Goal: Information Seeking & Learning: Learn about a topic

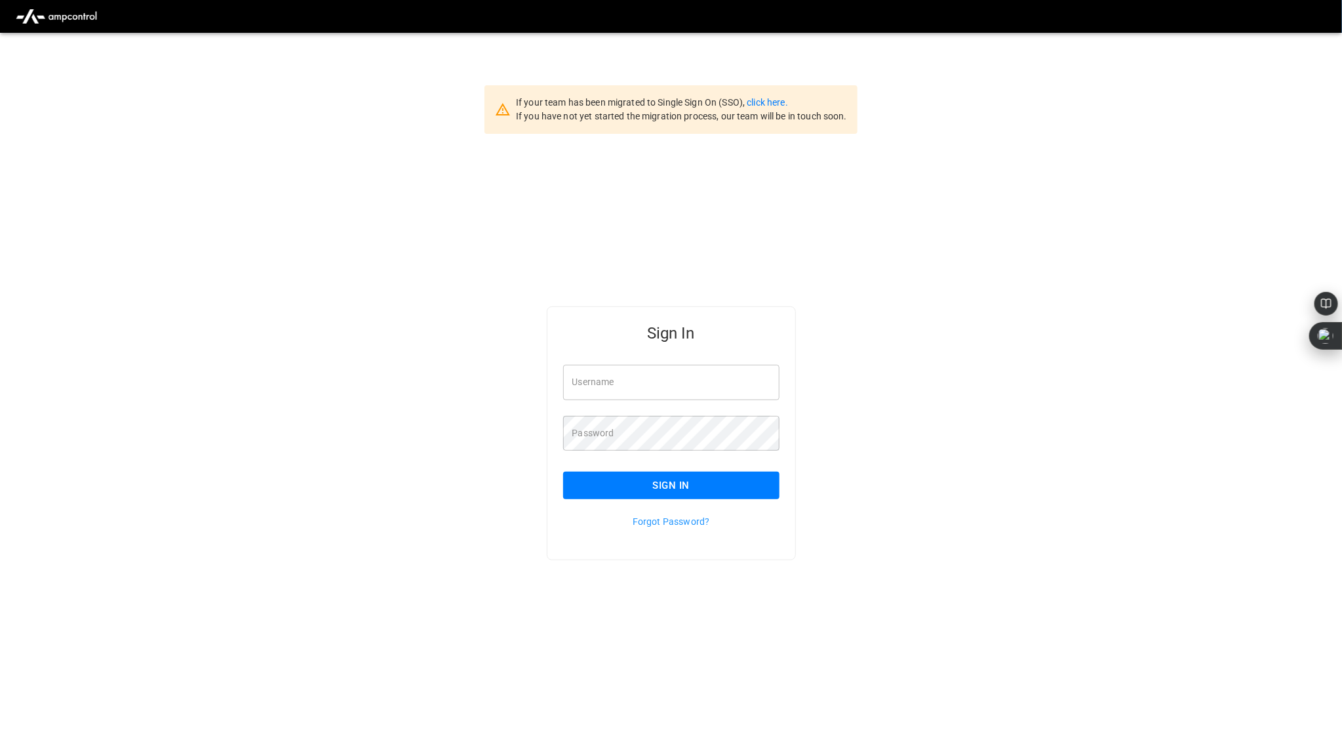
click at [611, 377] on input "Username" at bounding box center [671, 382] width 216 height 35
type input "**********"
click at [681, 468] on div "Sign In" at bounding box center [664, 475] width 232 height 49
click at [673, 473] on button "Sign In" at bounding box center [671, 486] width 216 height 28
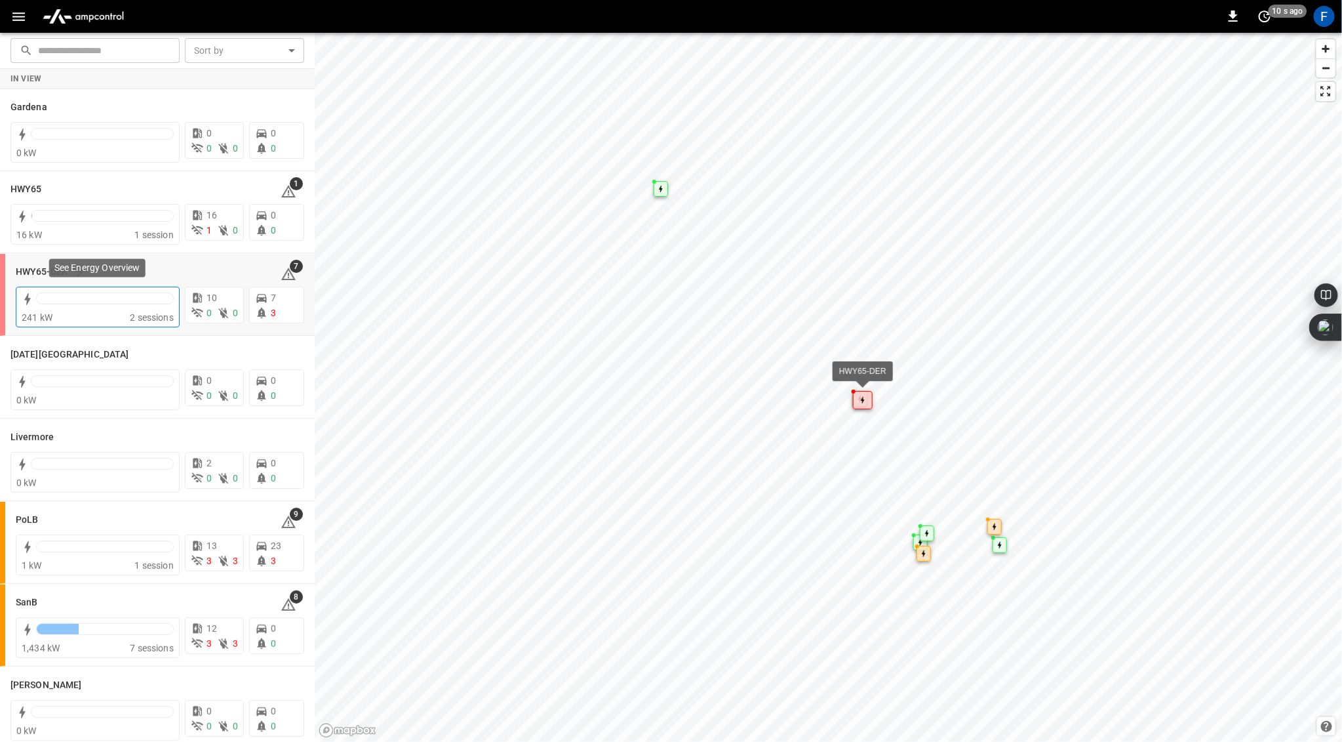
click at [58, 305] on div at bounding box center [105, 301] width 138 height 18
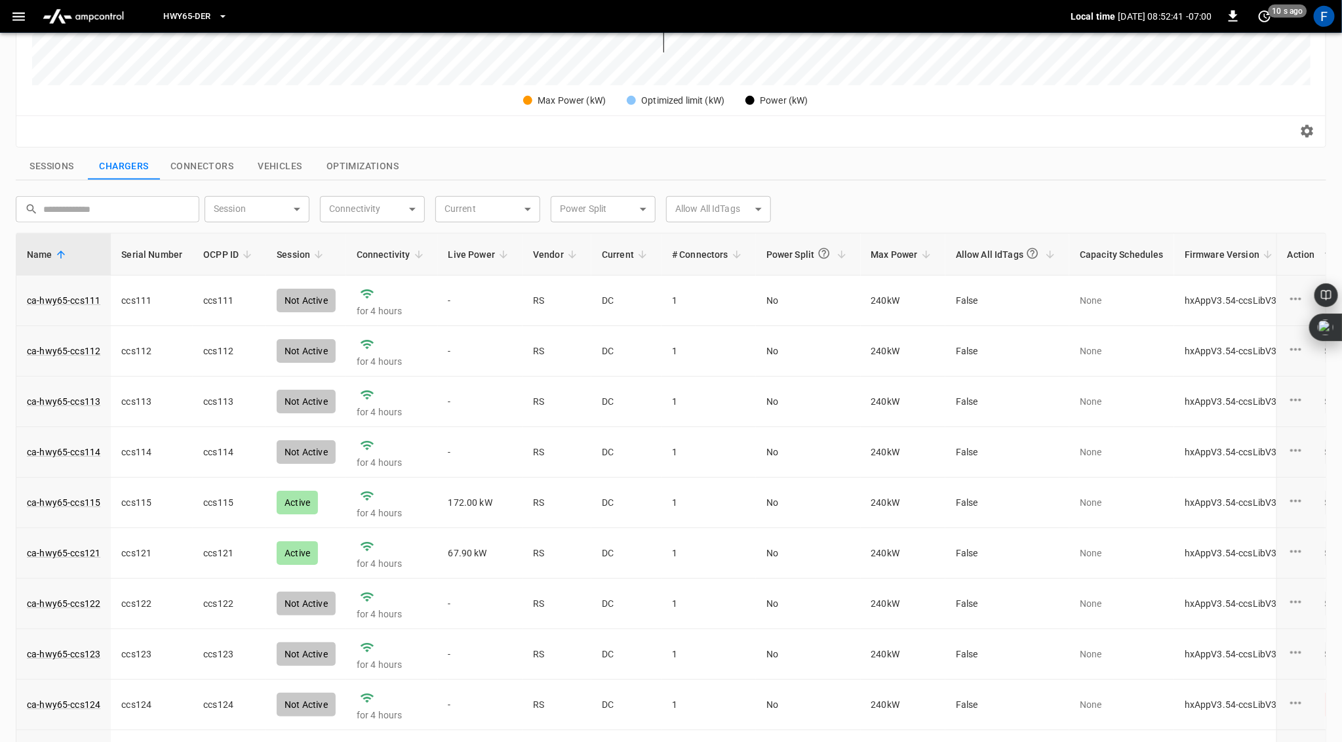
scroll to position [421, 0]
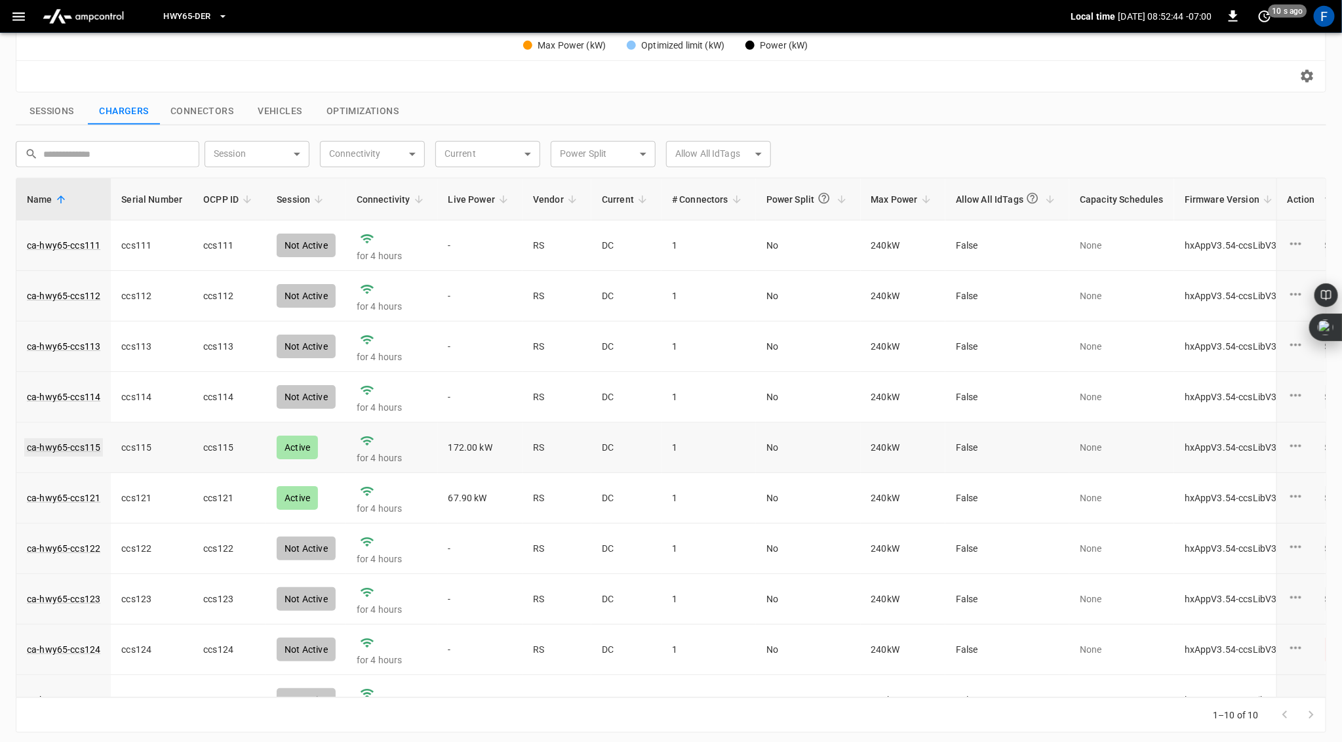
click at [75, 445] on link "ca-hwy65-ccs115" at bounding box center [63, 447] width 79 height 18
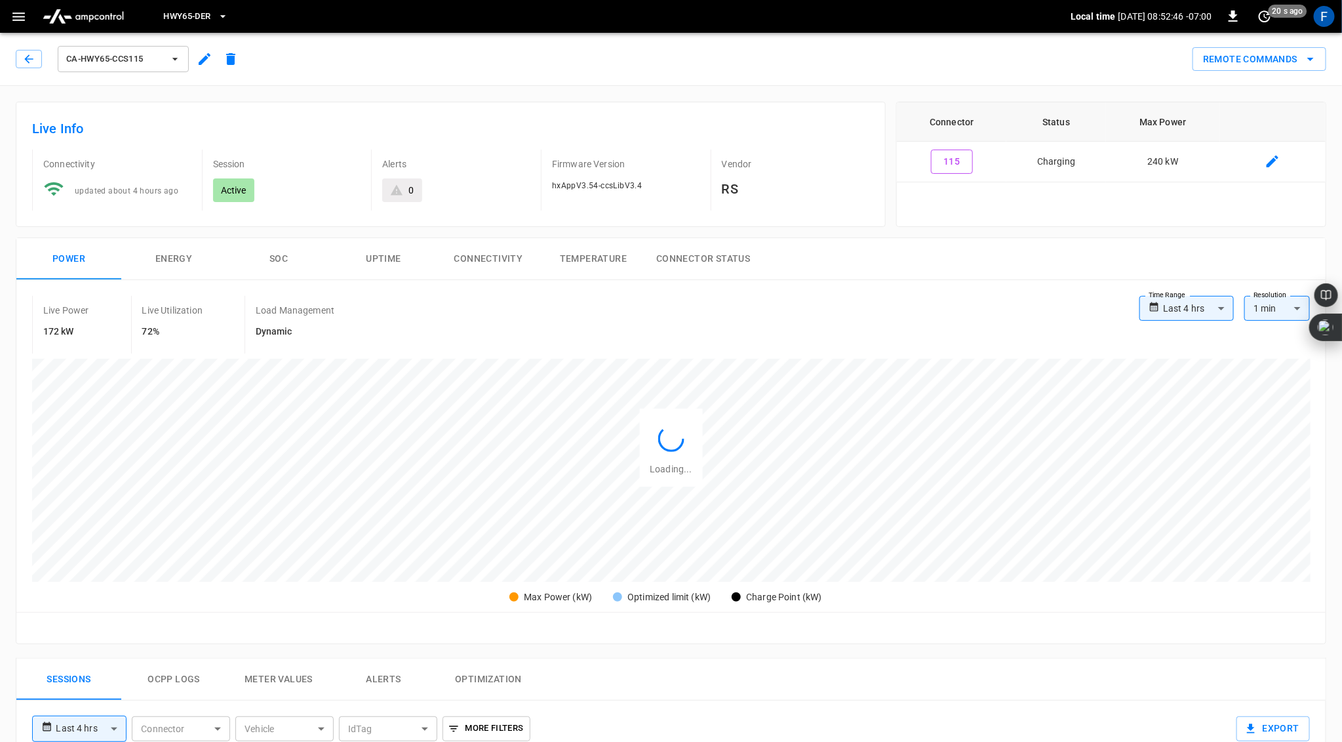
click at [275, 254] on button "SOC" at bounding box center [278, 259] width 105 height 42
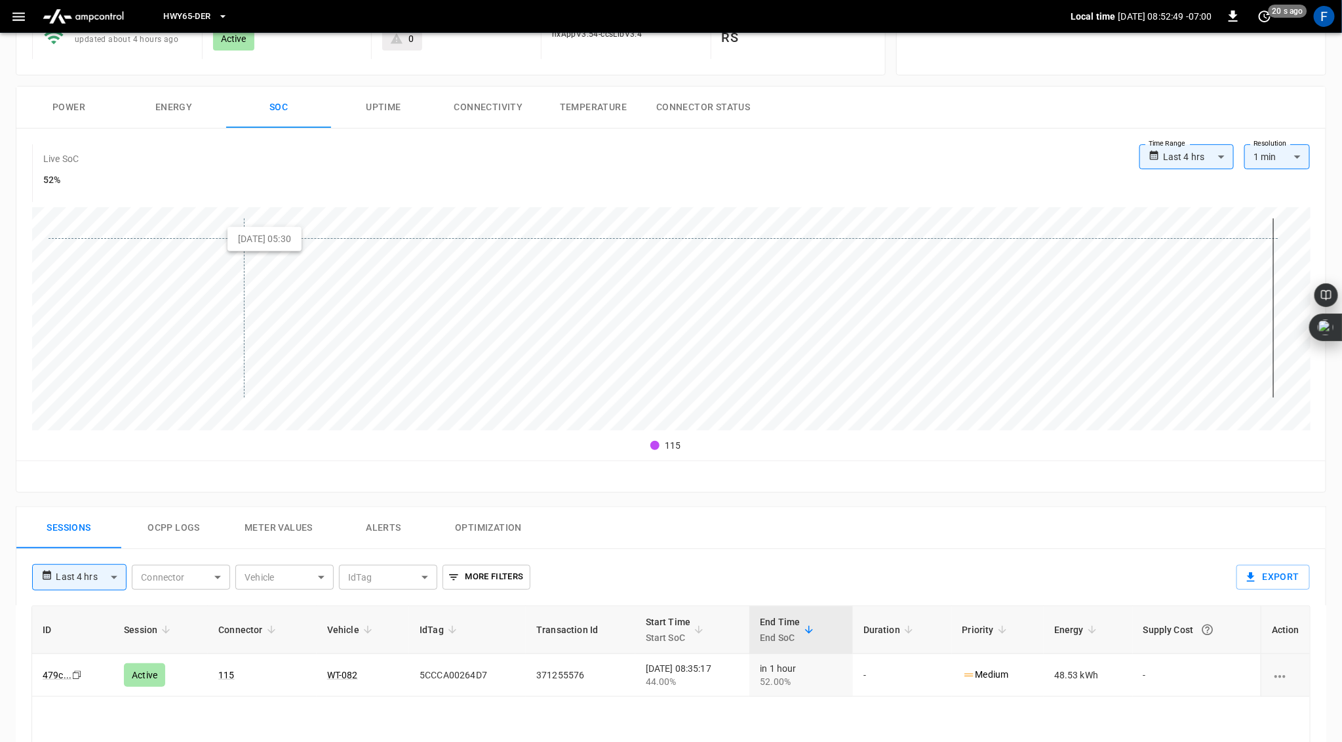
scroll to position [321, 0]
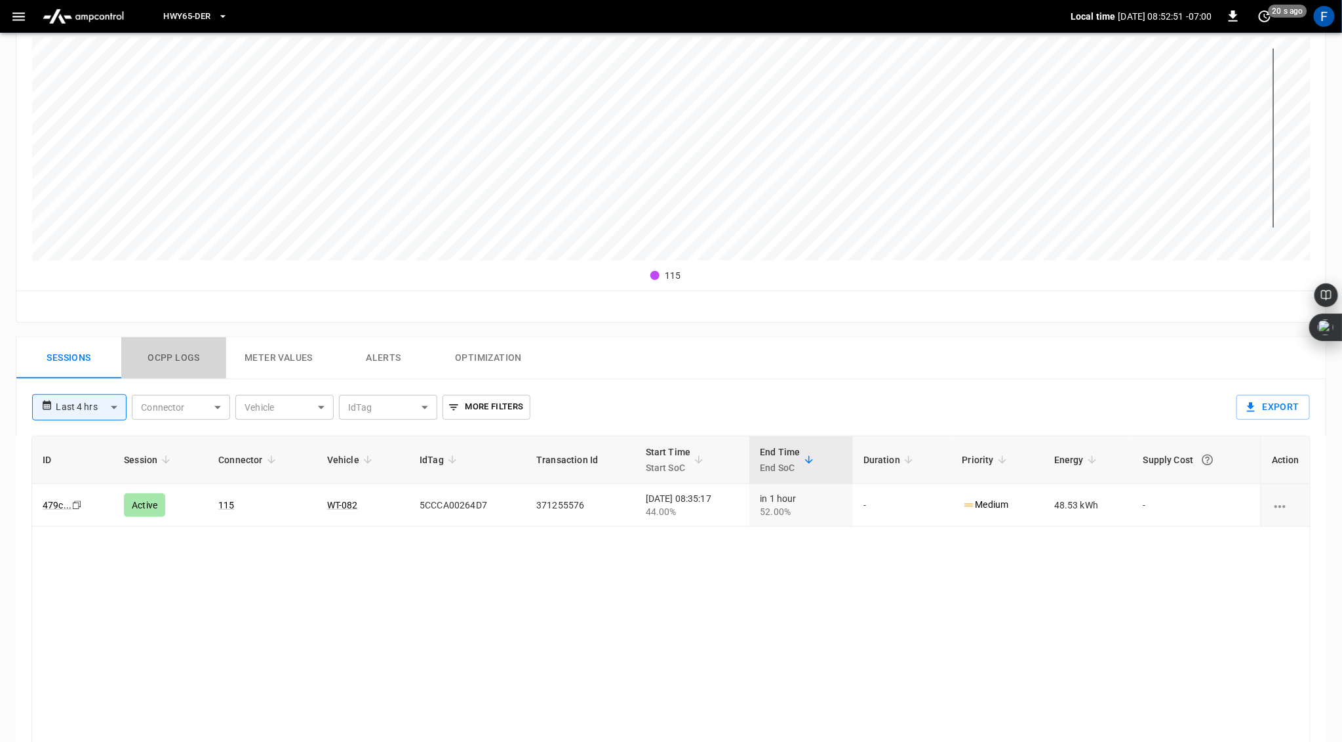
click at [168, 365] on button "Ocpp logs" at bounding box center [173, 358] width 105 height 42
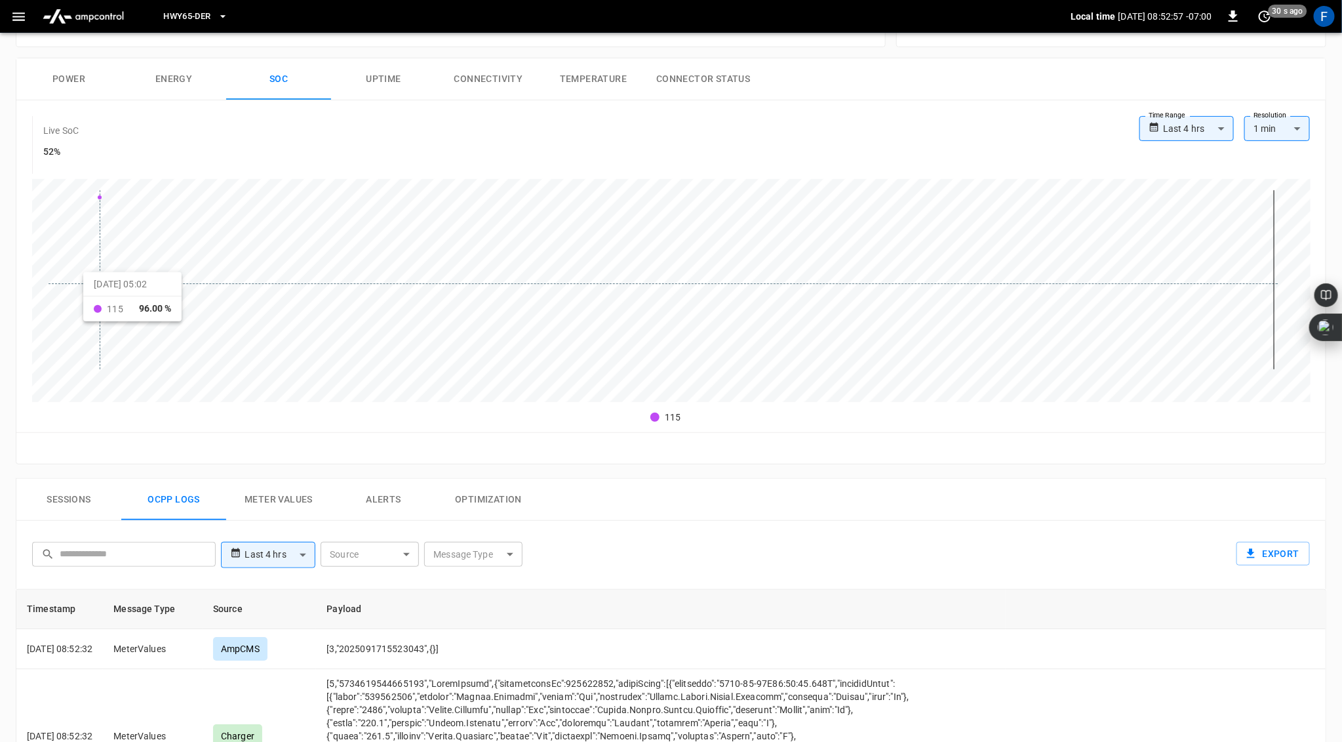
scroll to position [460, 0]
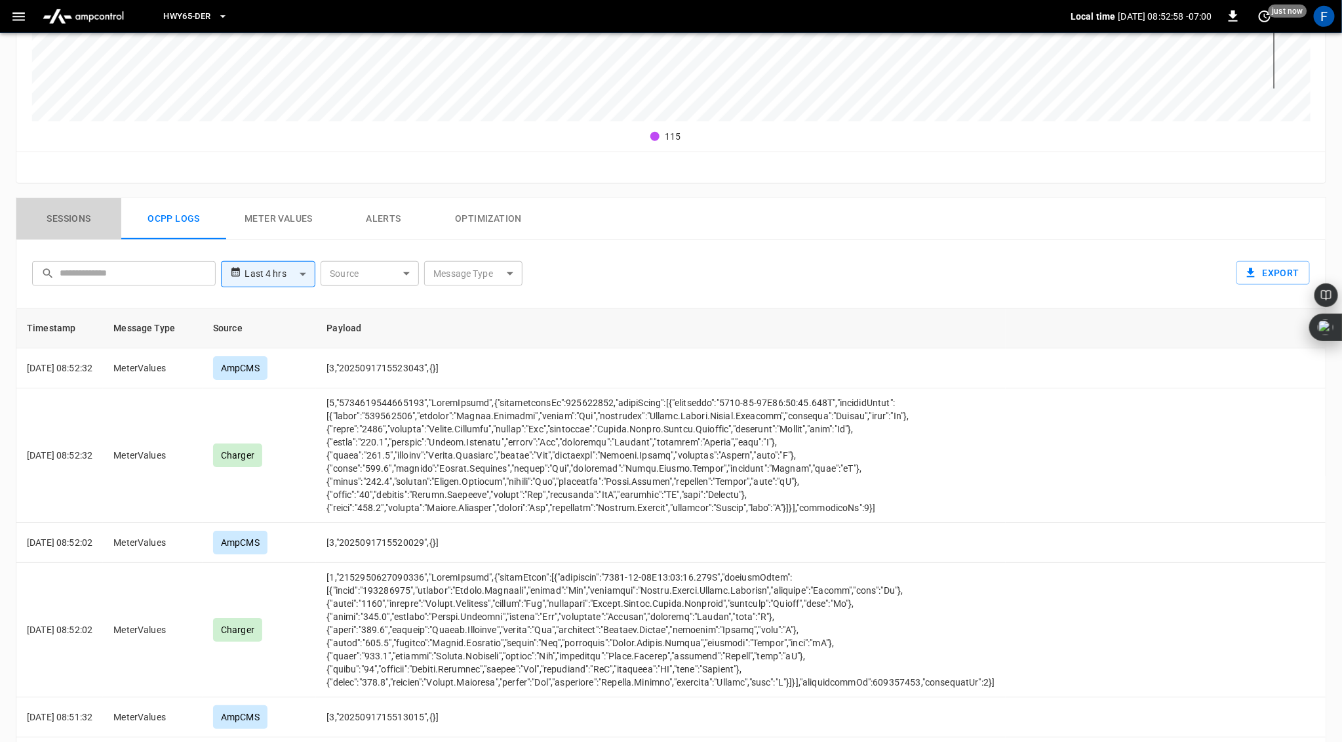
click at [70, 204] on button "Sessions" at bounding box center [68, 219] width 105 height 42
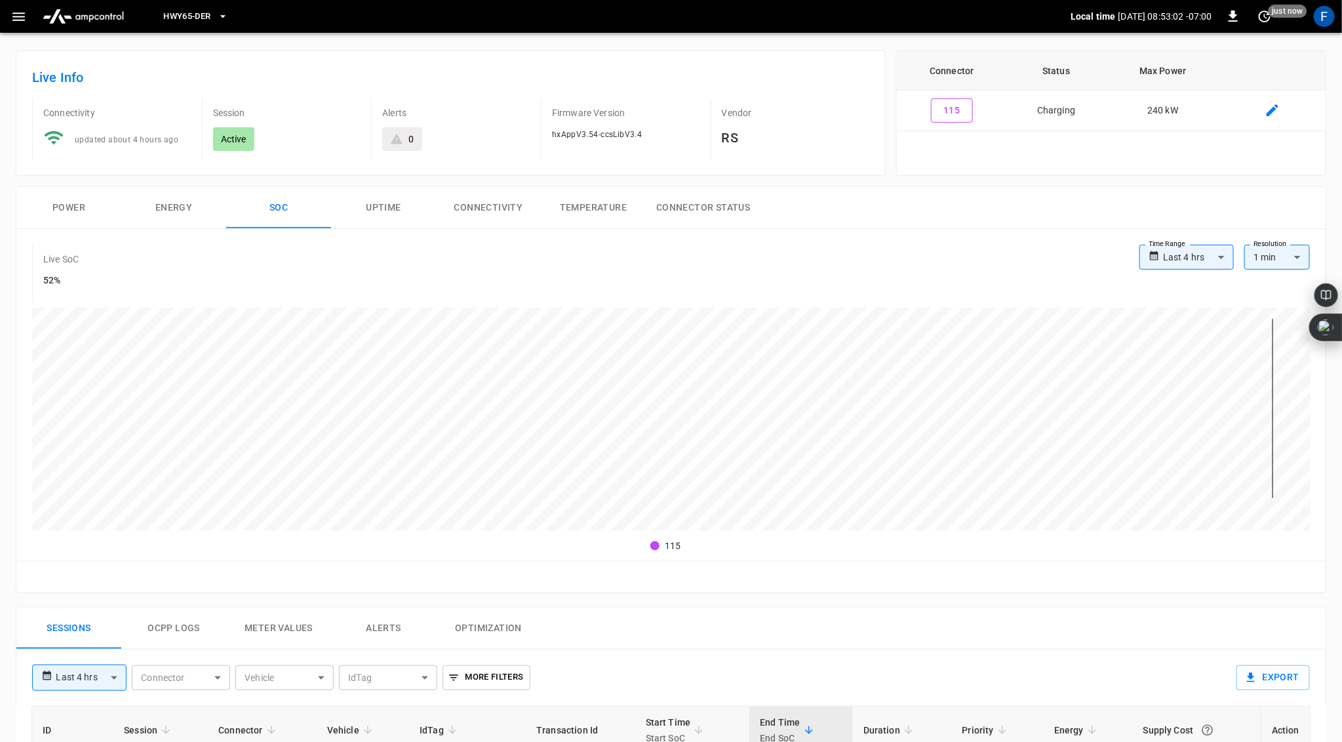
scroll to position [0, 0]
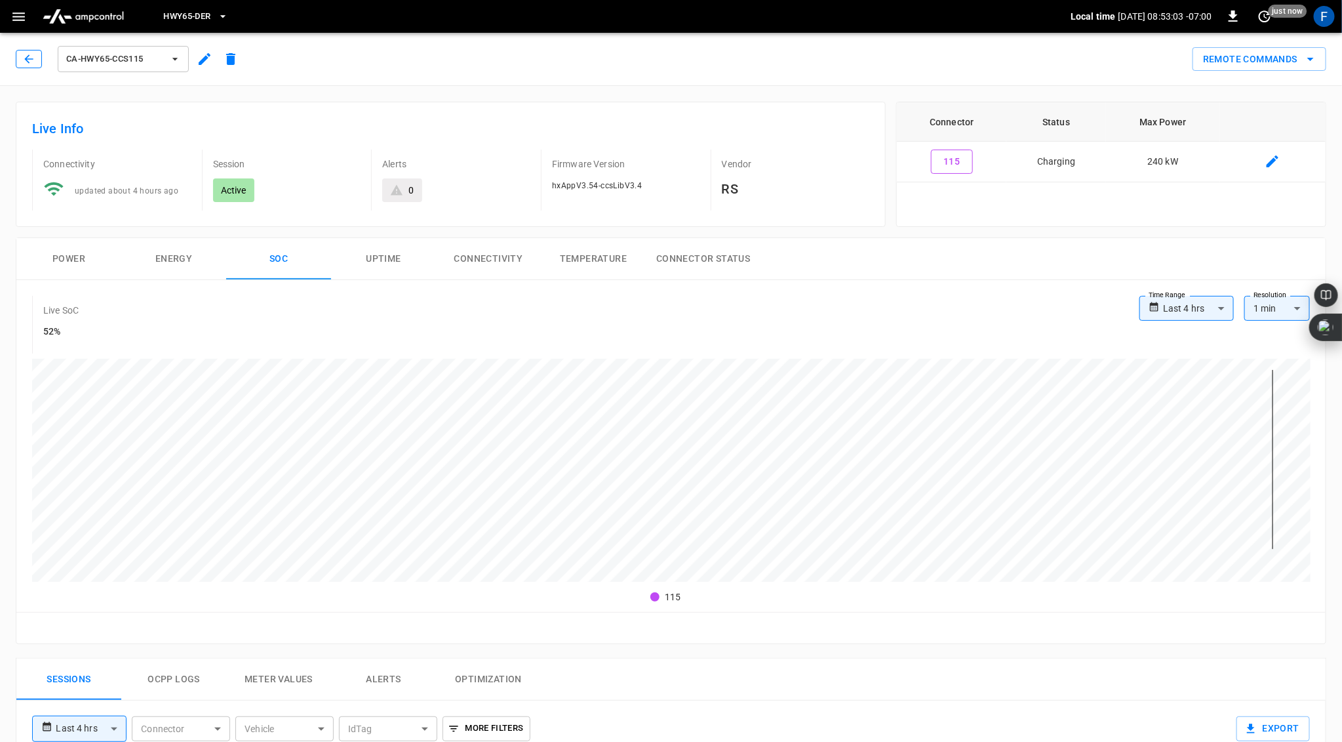
click at [26, 50] on button "button" at bounding box center [29, 59] width 26 height 18
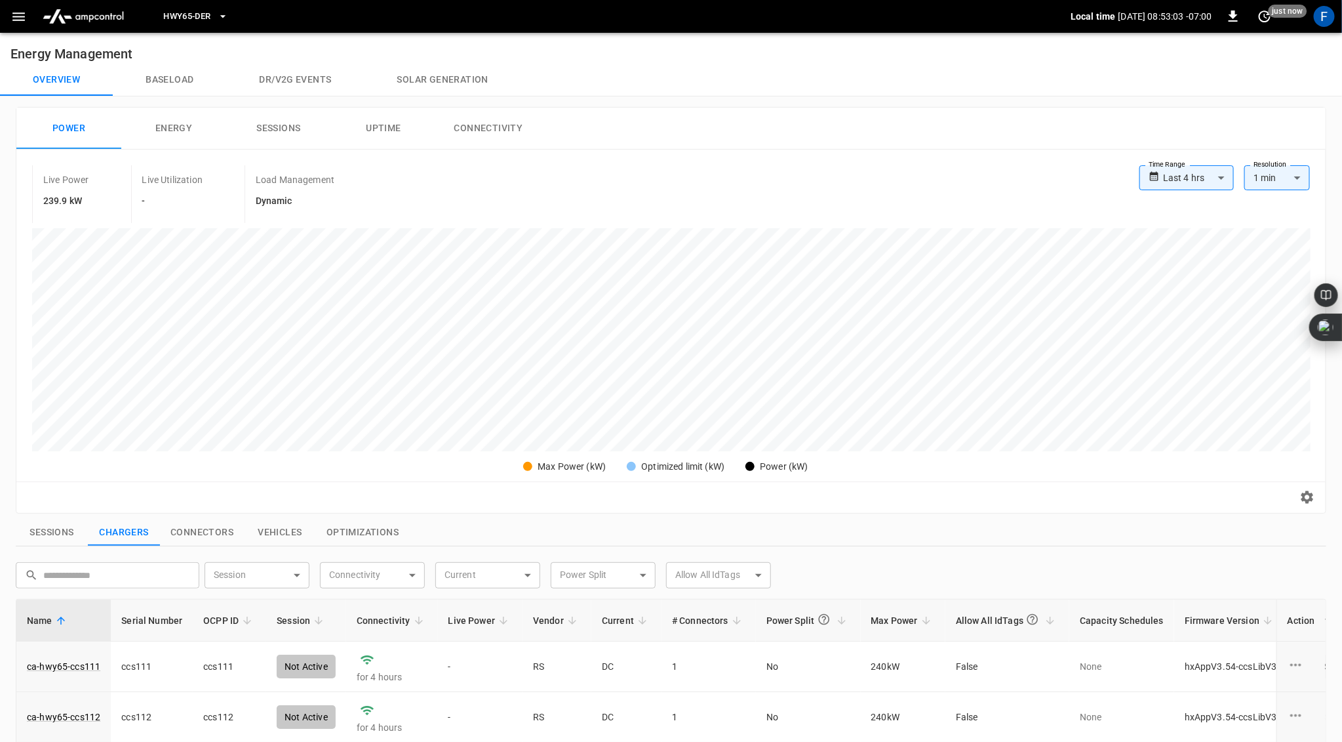
scroll to position [391, 0]
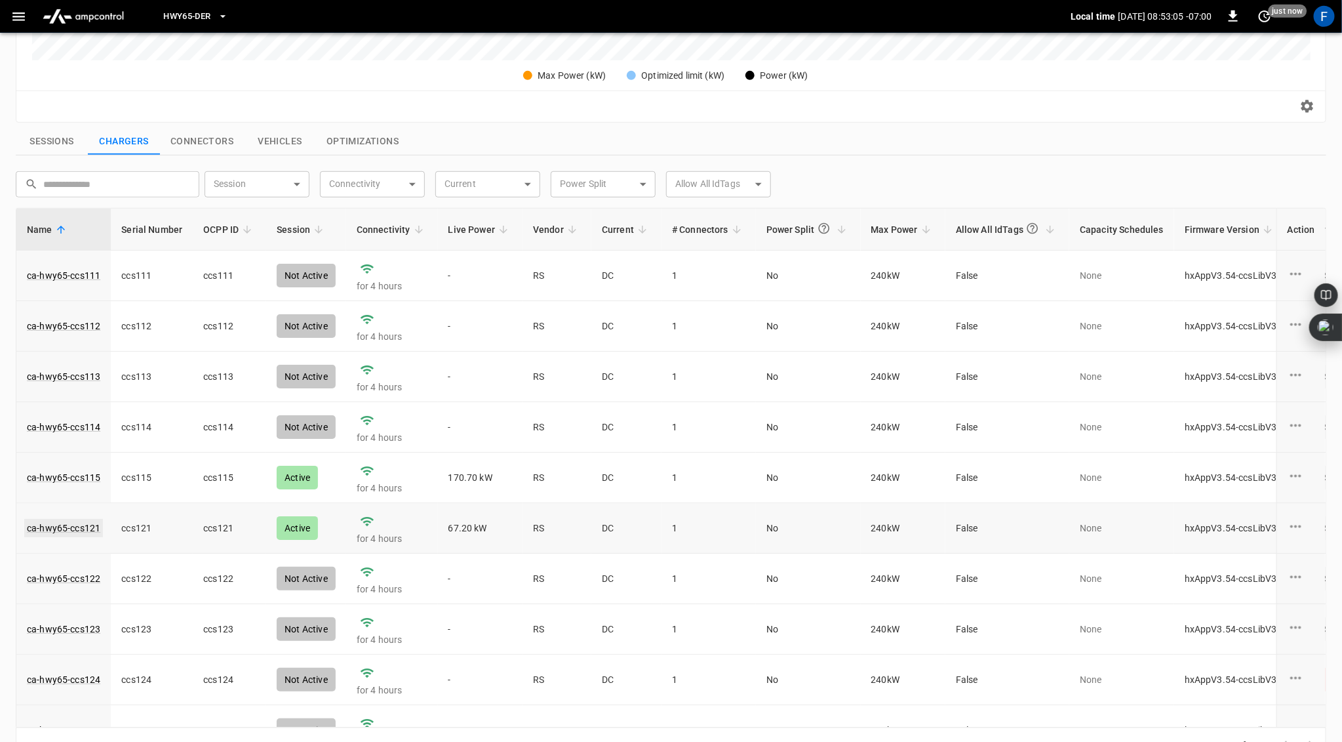
click at [70, 529] on link "ca-hwy65-ccs121" at bounding box center [63, 528] width 79 height 18
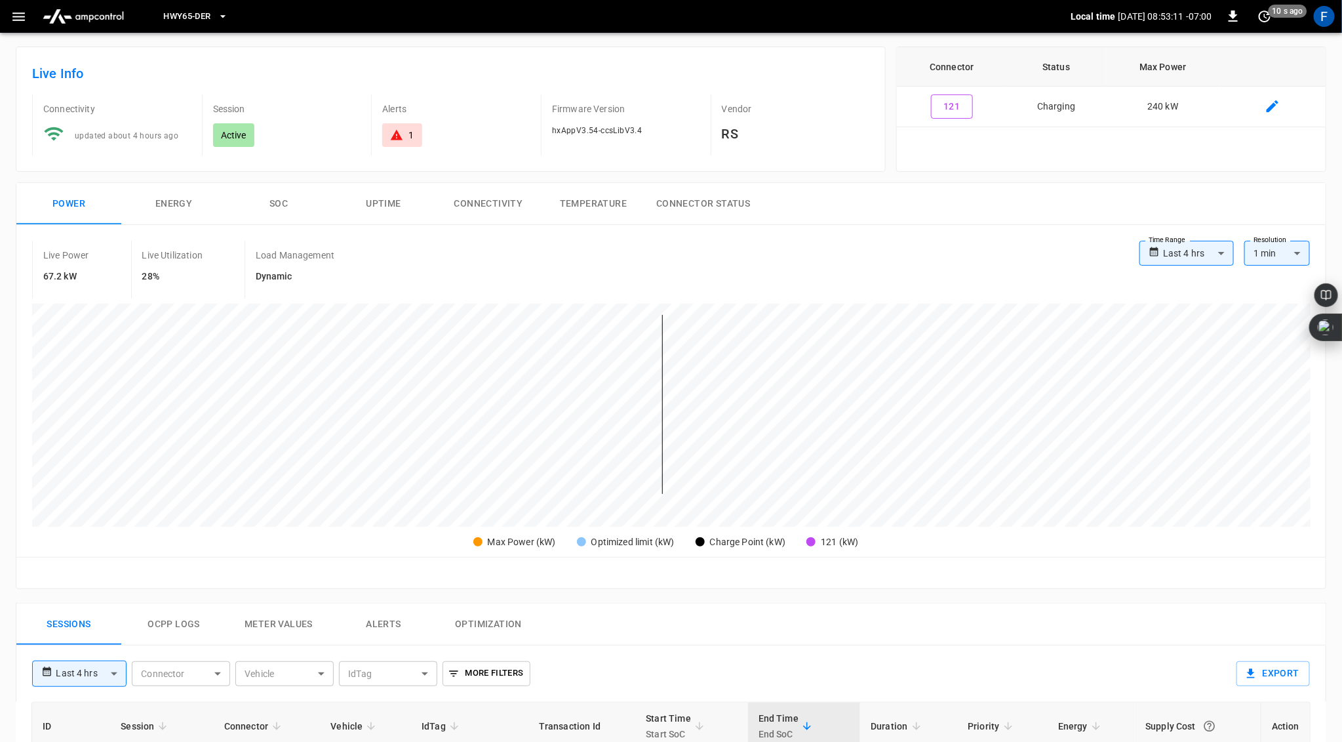
scroll to position [53, 0]
click at [274, 201] on button "SOC" at bounding box center [278, 206] width 105 height 42
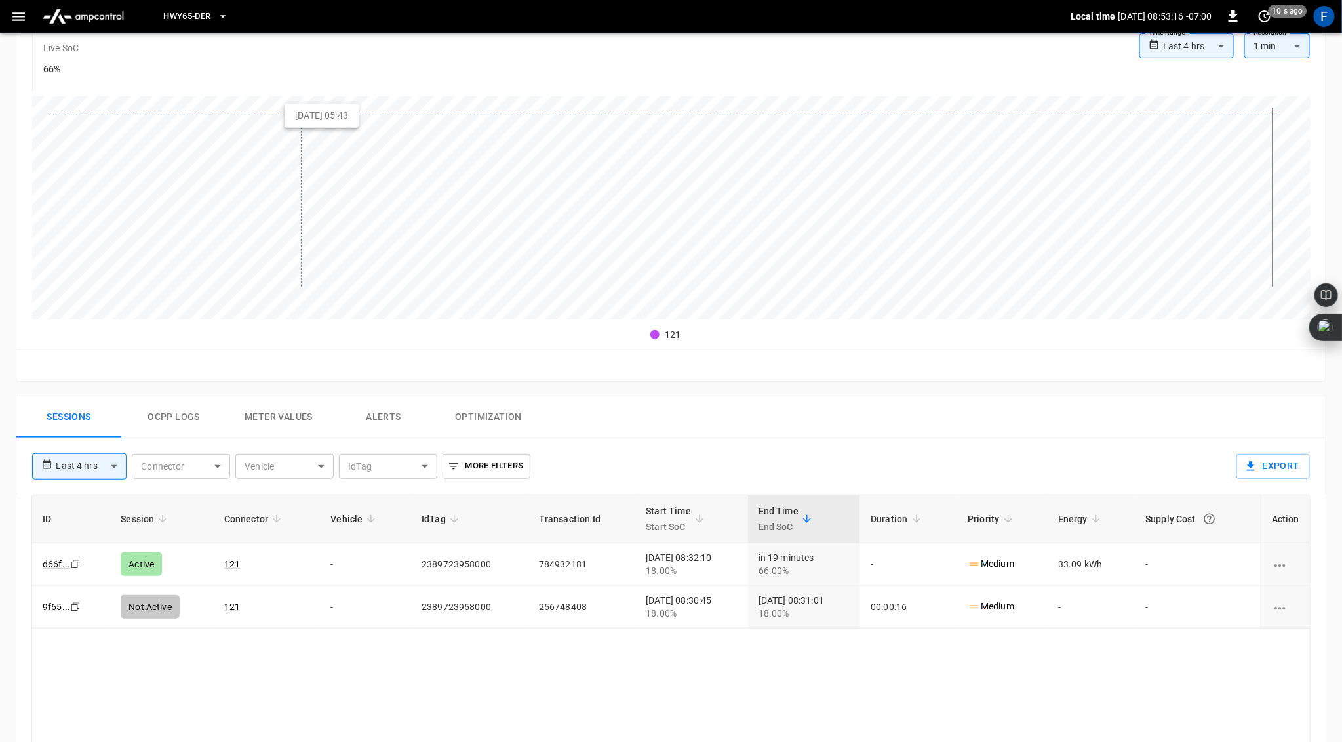
scroll to position [356, 0]
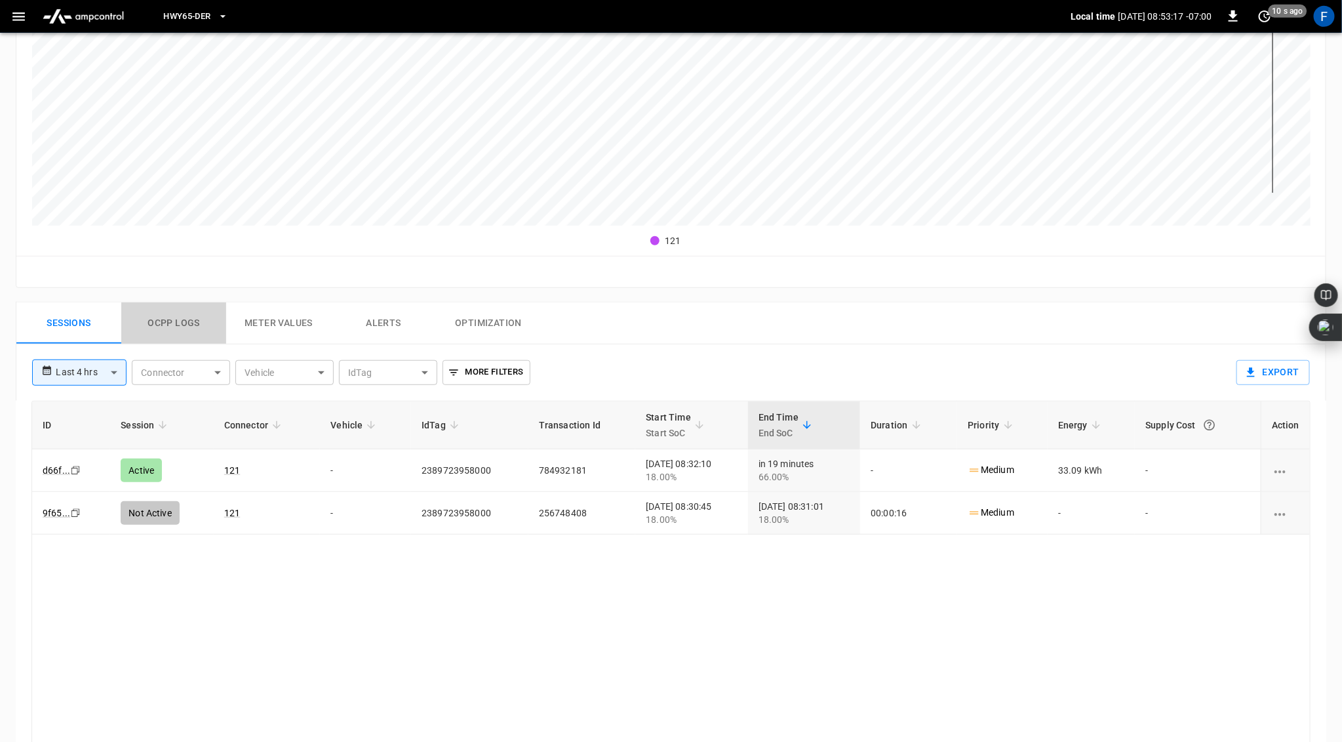
click at [170, 322] on button "Ocpp logs" at bounding box center [173, 323] width 105 height 42
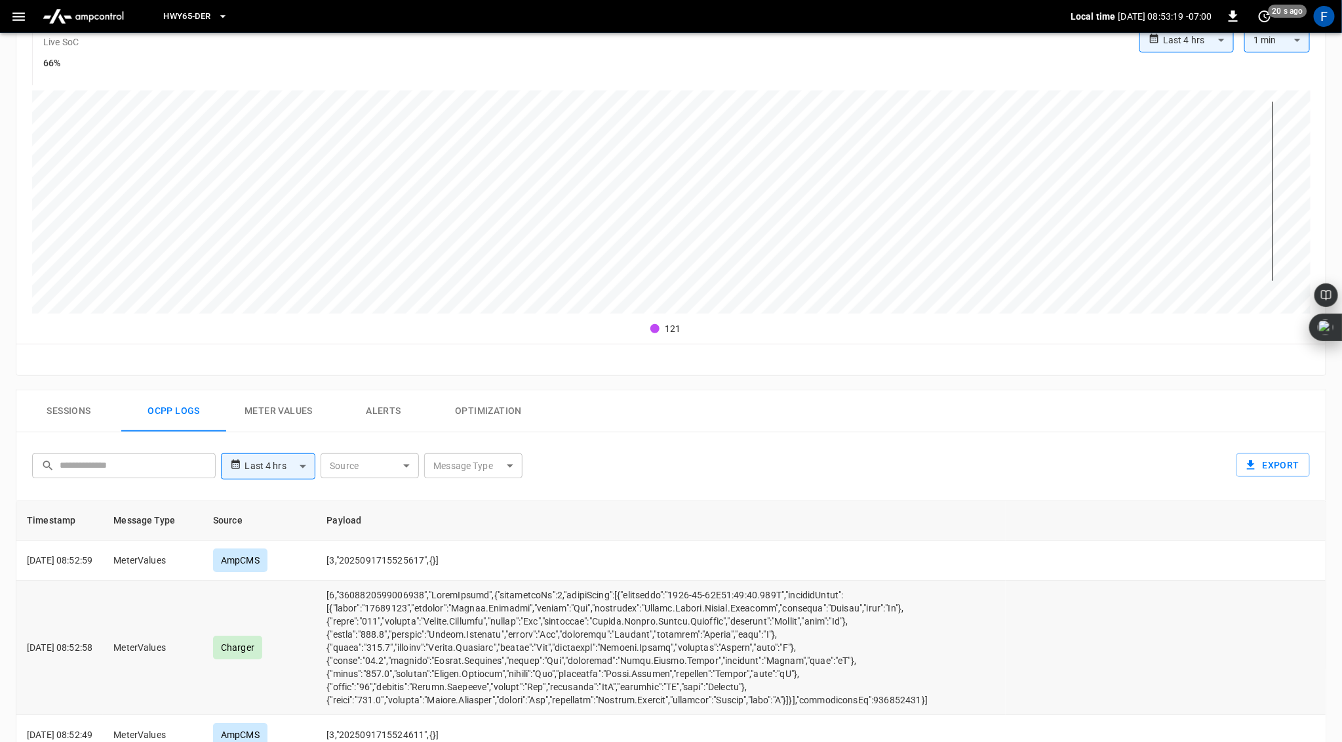
scroll to position [0, 0]
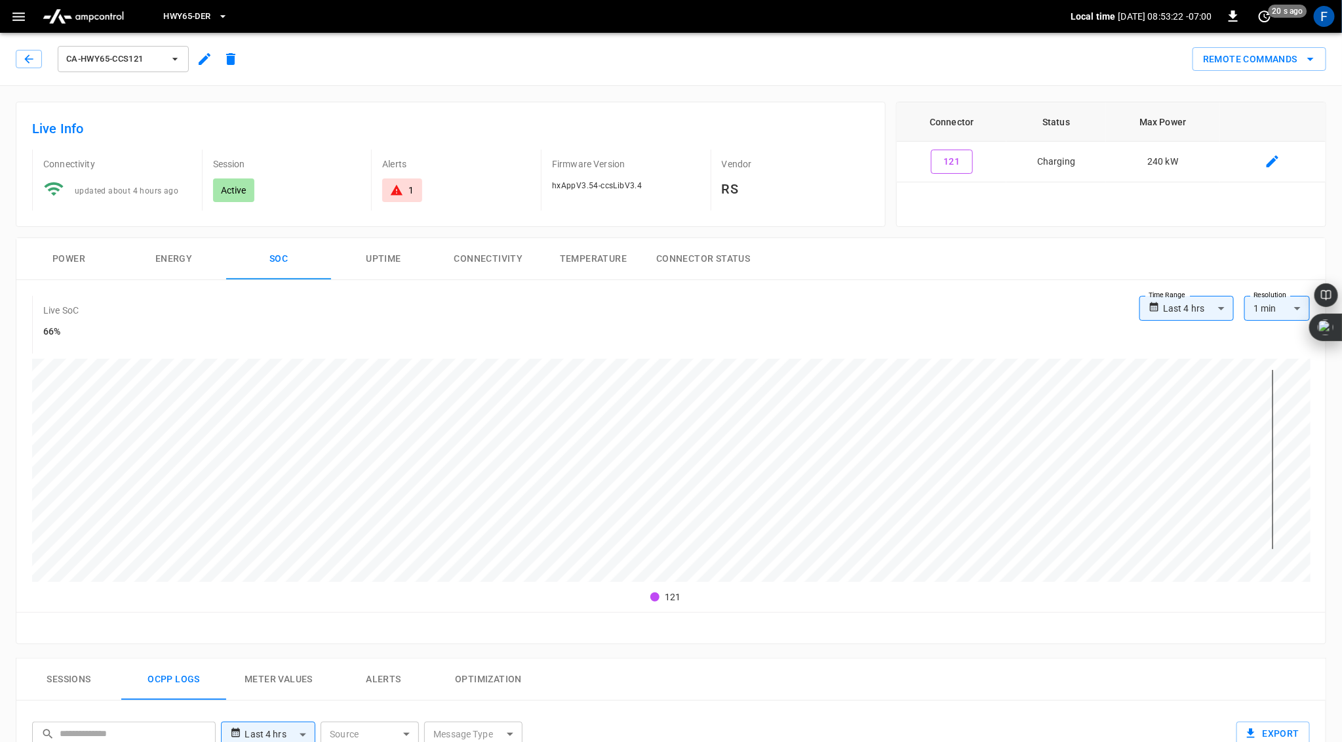
click at [401, 179] on div "1" at bounding box center [401, 190] width 39 height 24
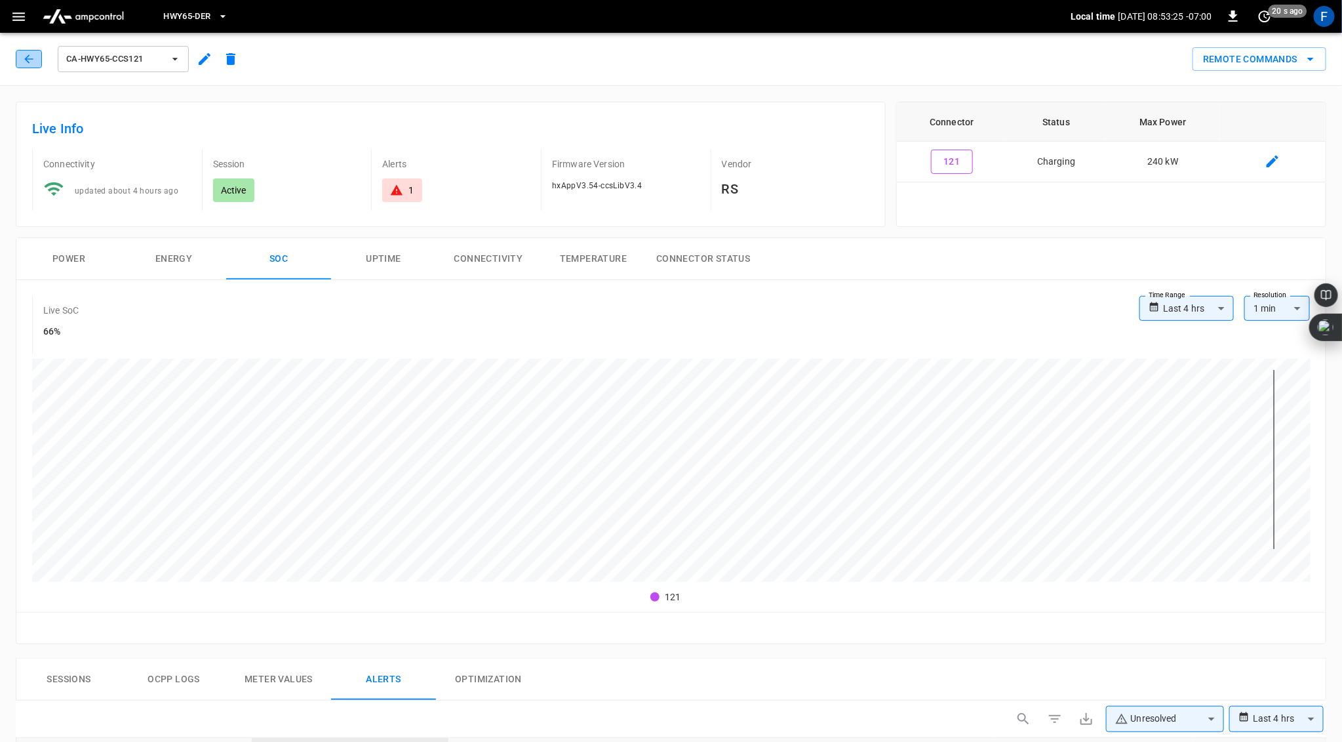
click at [24, 55] on icon "button" at bounding box center [28, 58] width 13 height 13
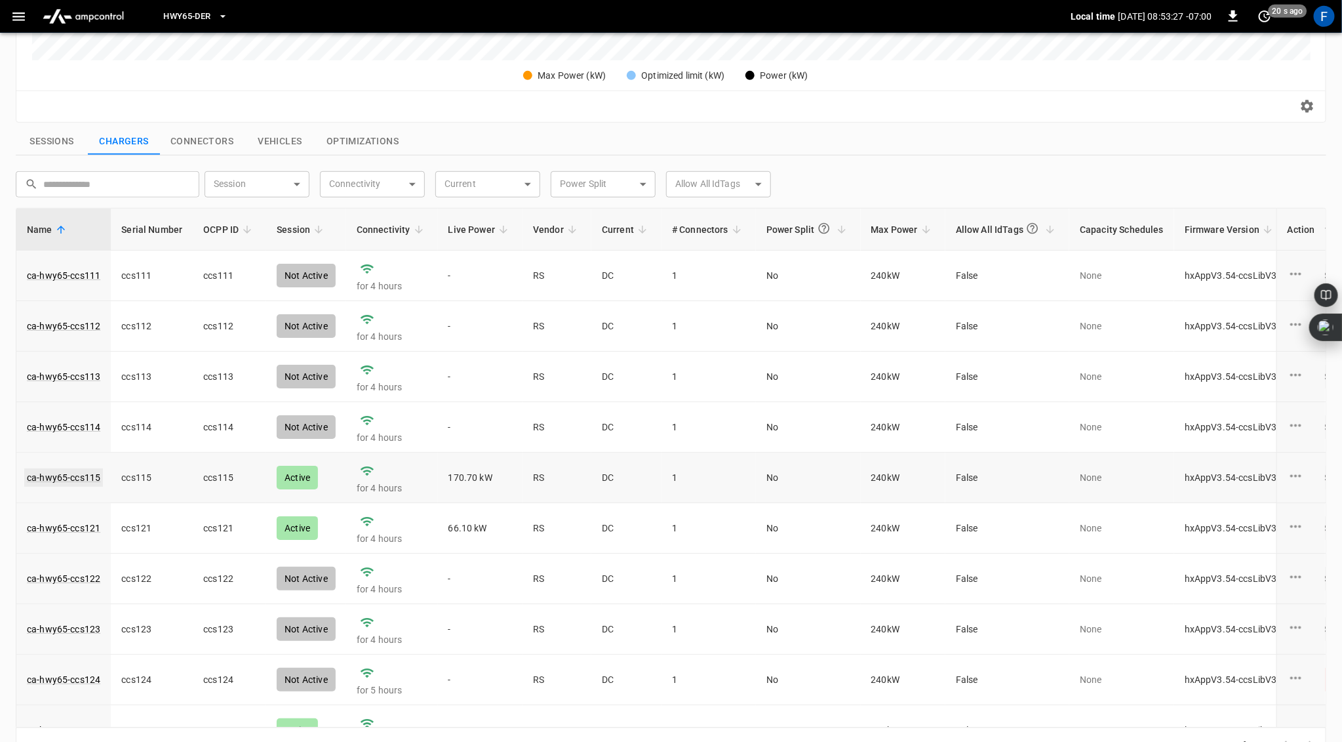
click at [75, 478] on link "ca-hwy65-ccs115" at bounding box center [63, 477] width 79 height 18
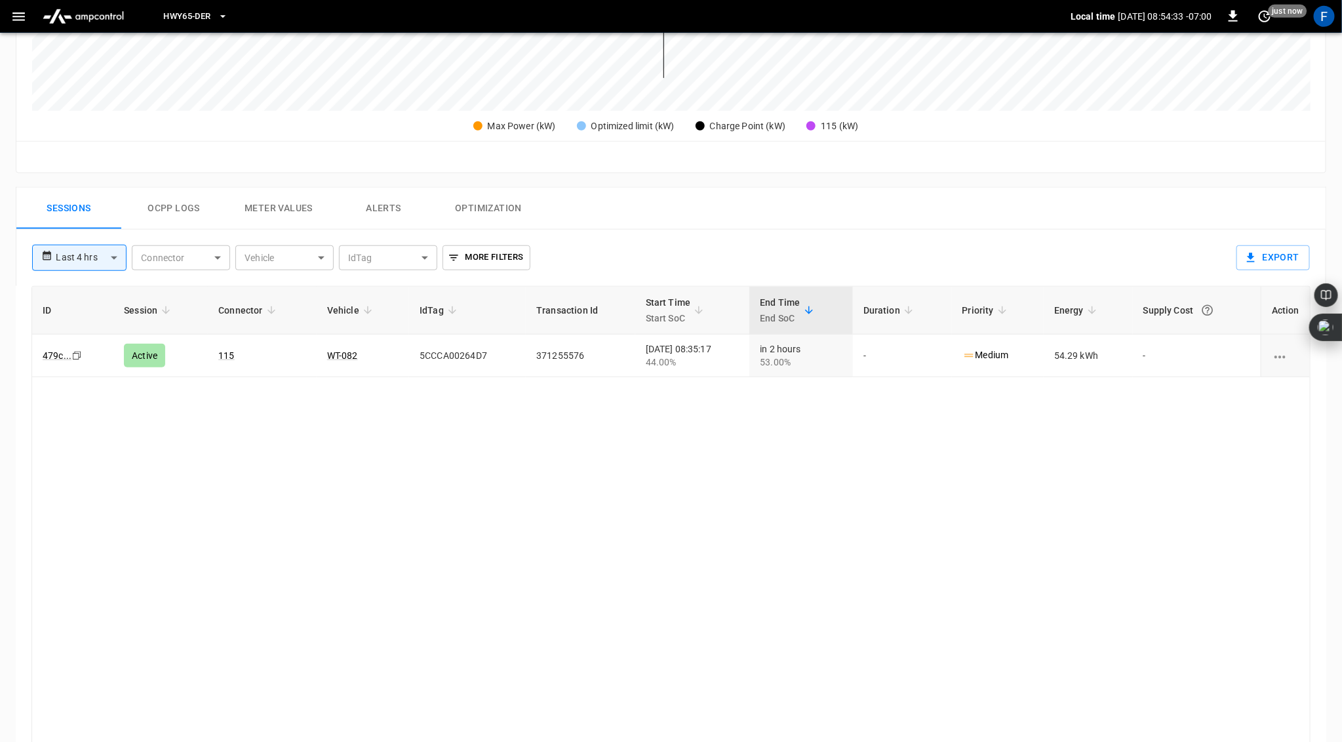
scroll to position [492, 0]
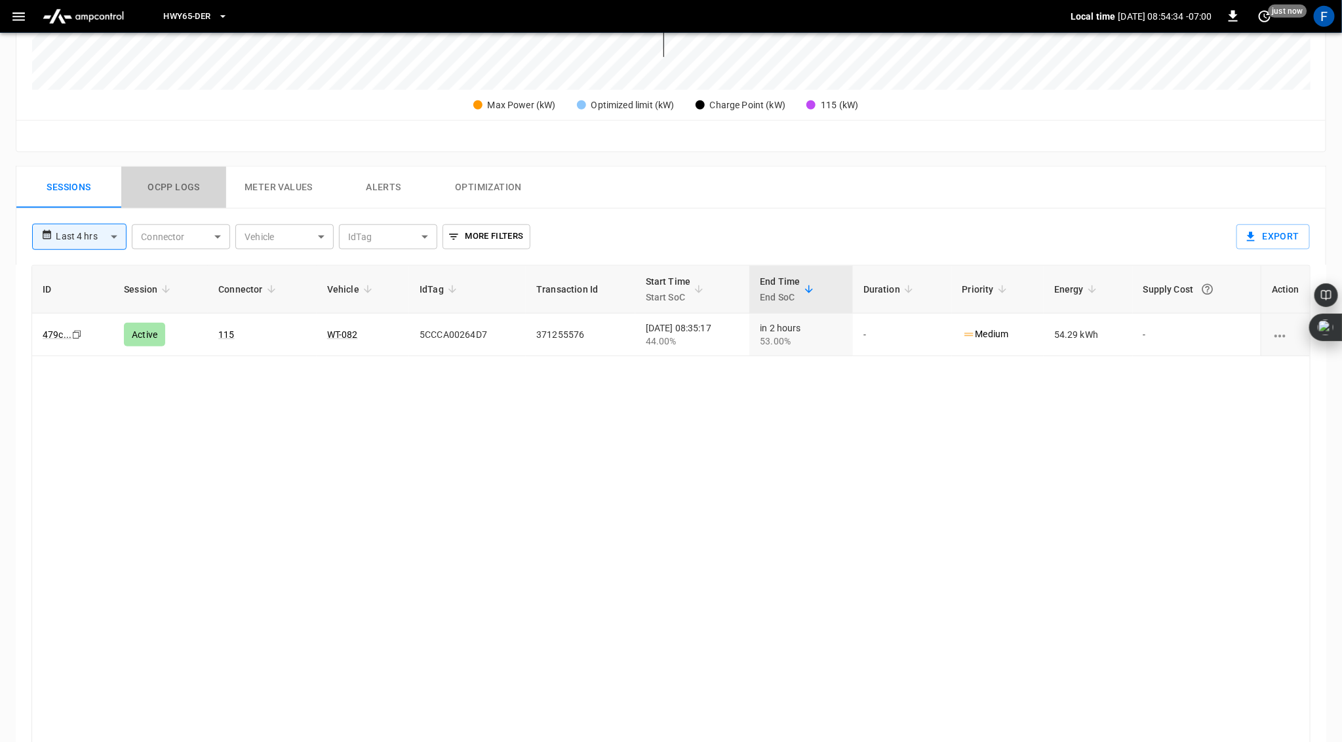
click at [180, 182] on button "Ocpp logs" at bounding box center [173, 188] width 105 height 42
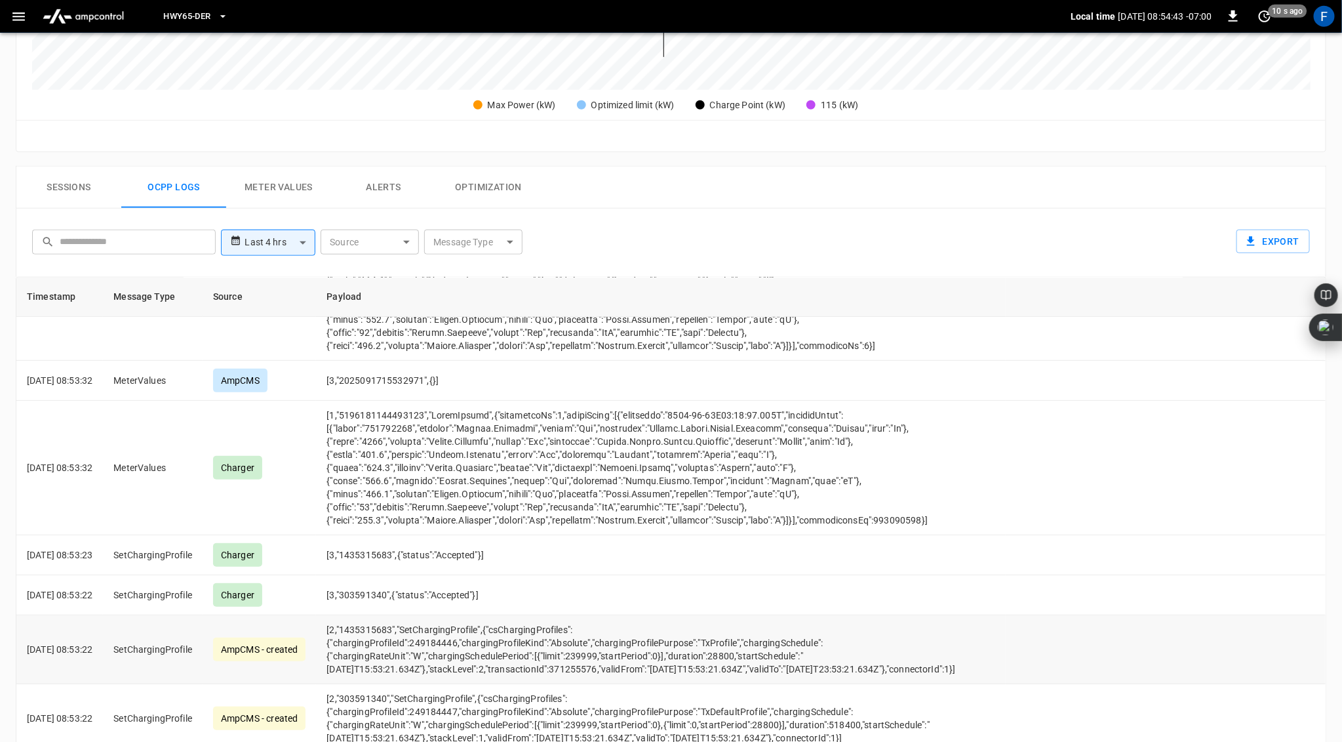
scroll to position [227, 0]
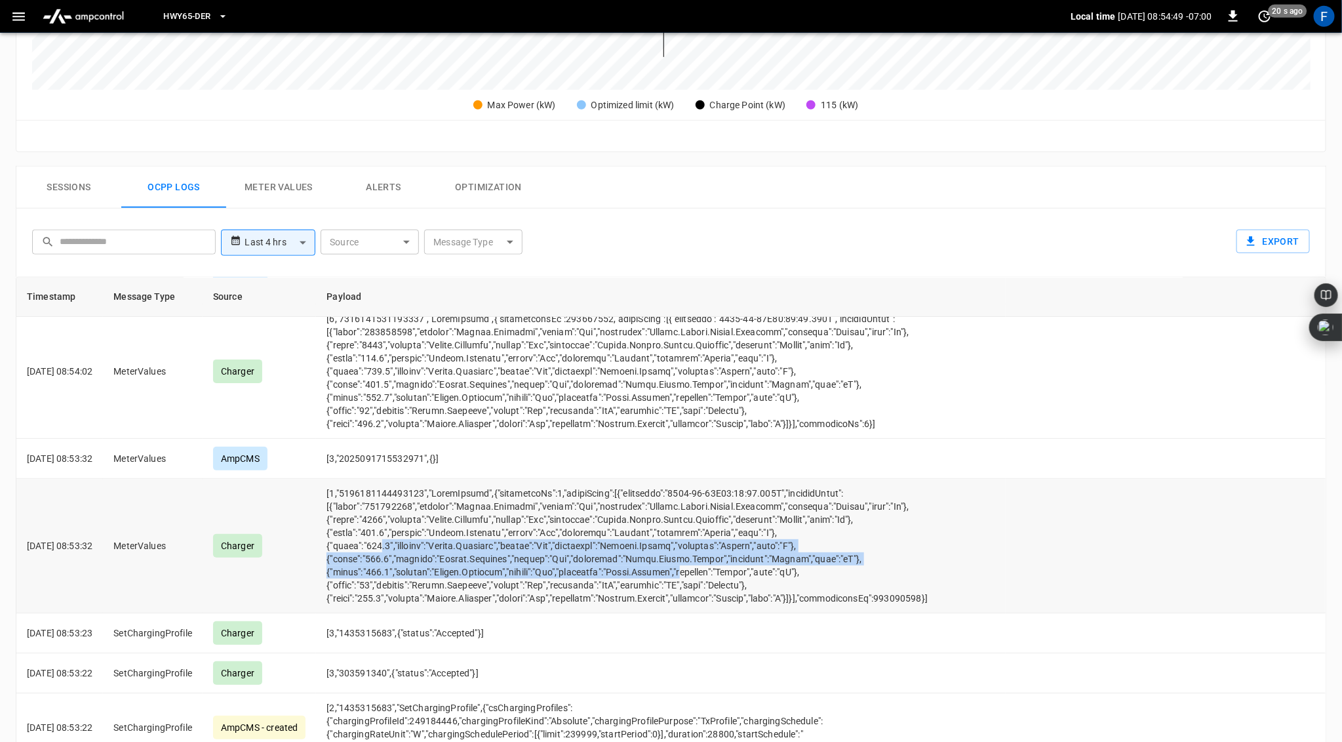
drag, startPoint x: 401, startPoint y: 542, endPoint x: 713, endPoint y: 561, distance: 313.4
click at [714, 564] on td "opcc-messages-table" at bounding box center [660, 546] width 689 height 134
